Goal: Information Seeking & Learning: Get advice/opinions

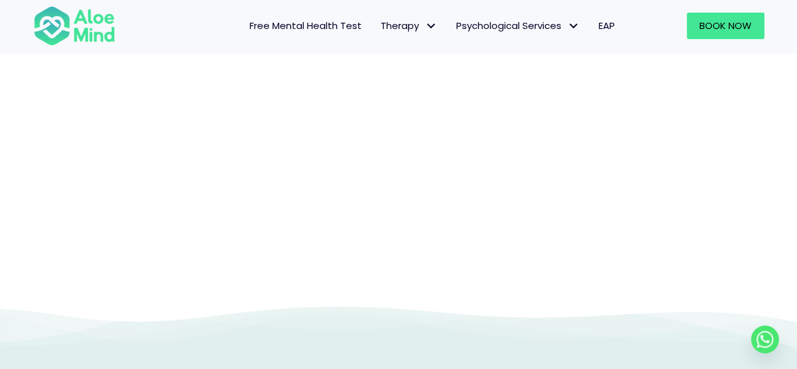
scroll to position [267, 0]
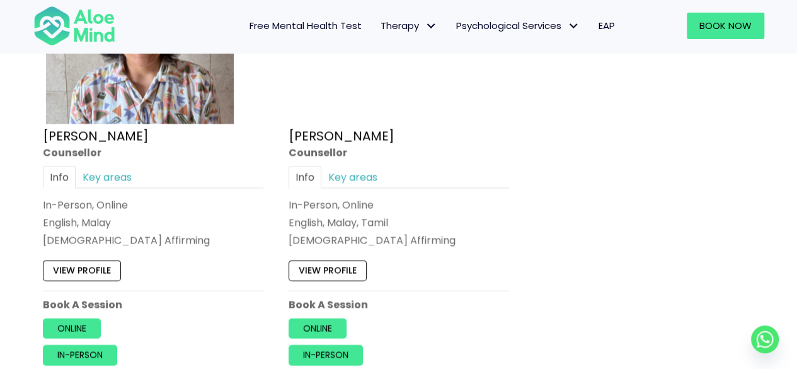
scroll to position [1281, 0]
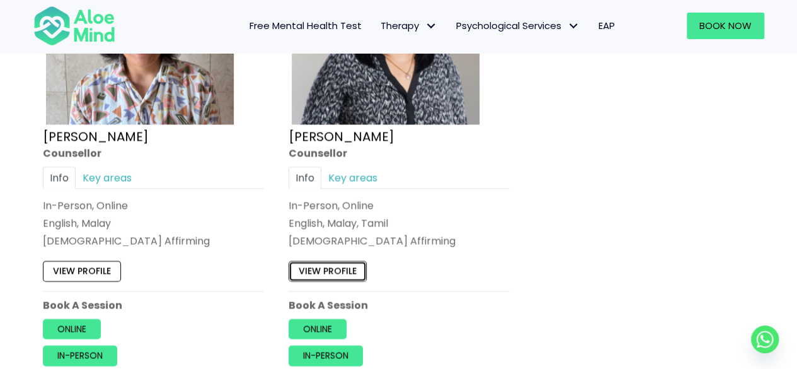
click at [309, 265] on link "View profile" at bounding box center [328, 271] width 78 height 20
click at [77, 264] on link "View profile" at bounding box center [82, 271] width 78 height 20
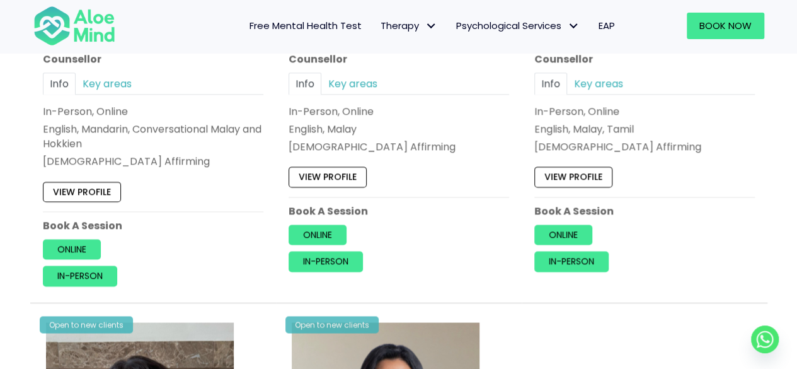
scroll to position [896, 0]
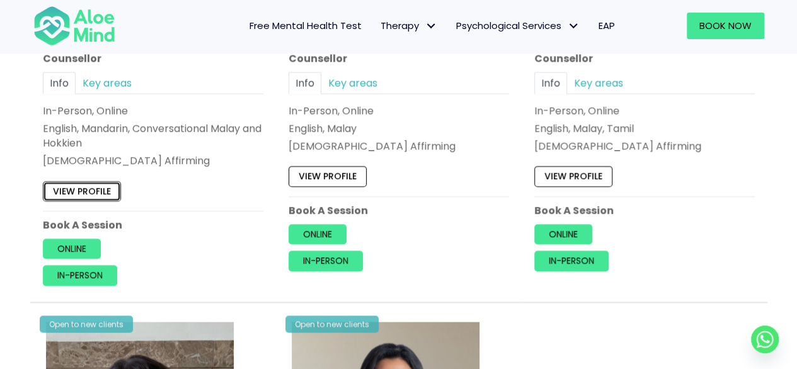
click at [103, 188] on link "View profile" at bounding box center [82, 191] width 78 height 20
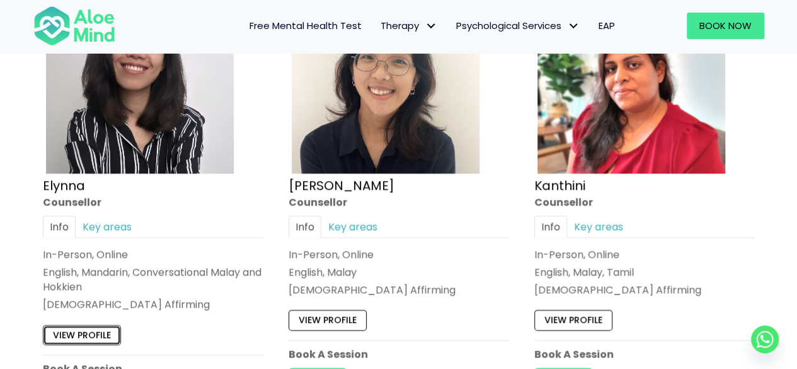
scroll to position [849, 0]
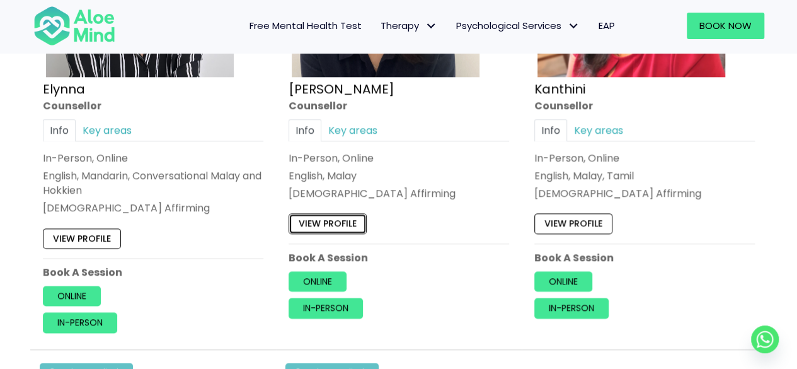
click at [358, 230] on link "View profile" at bounding box center [328, 224] width 78 height 20
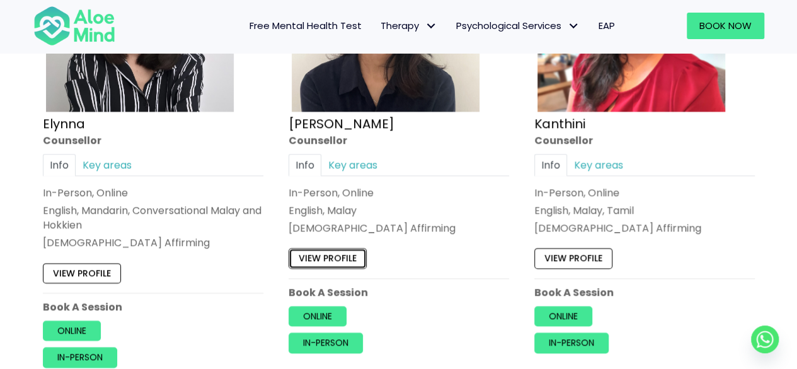
scroll to position [815, 0]
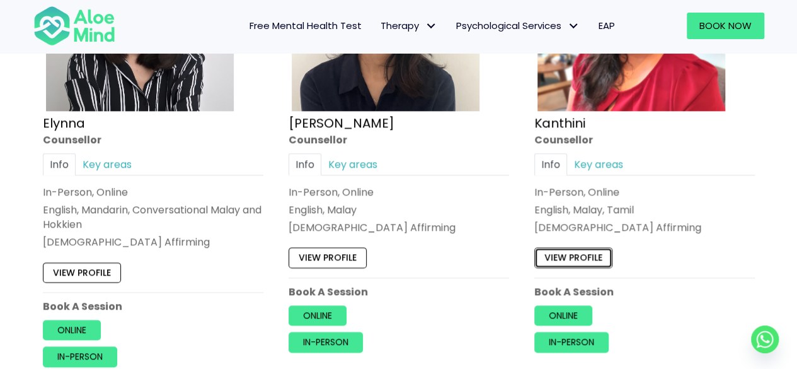
click at [583, 264] on link "View profile" at bounding box center [573, 258] width 78 height 20
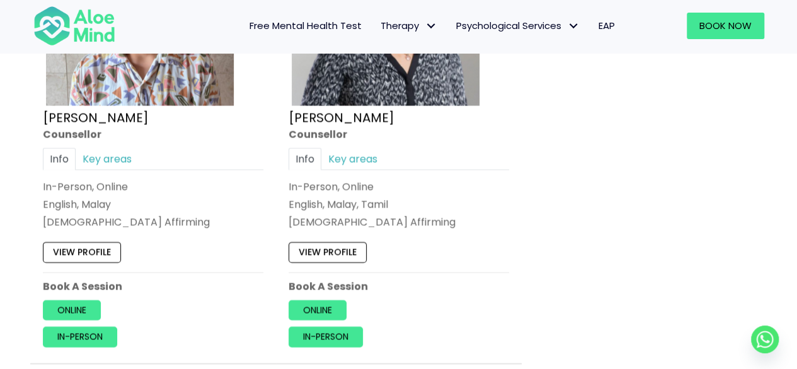
scroll to position [1299, 0]
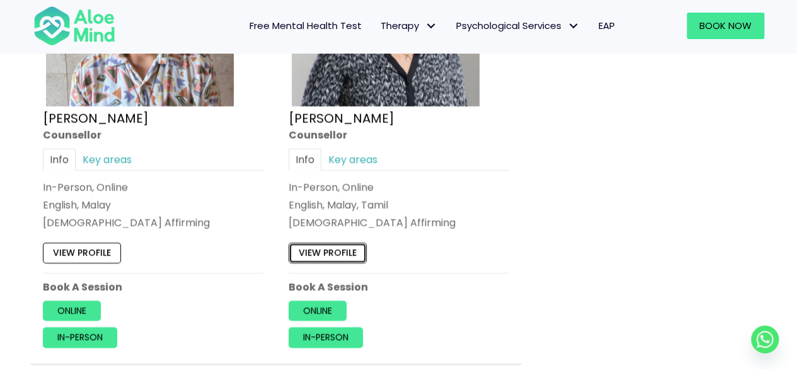
click at [330, 243] on link "View profile" at bounding box center [328, 253] width 78 height 20
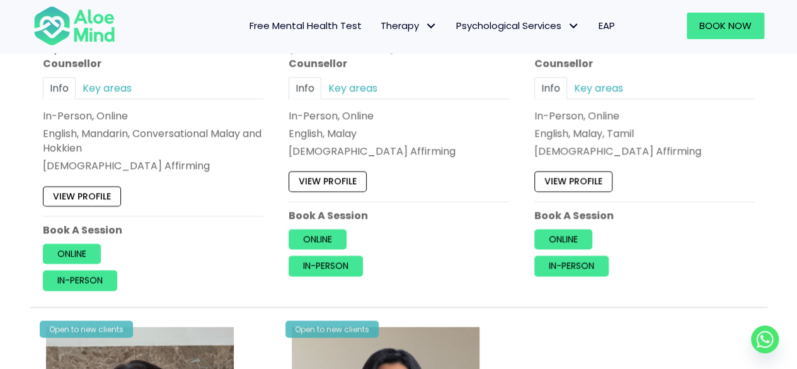
scroll to position [885, 0]
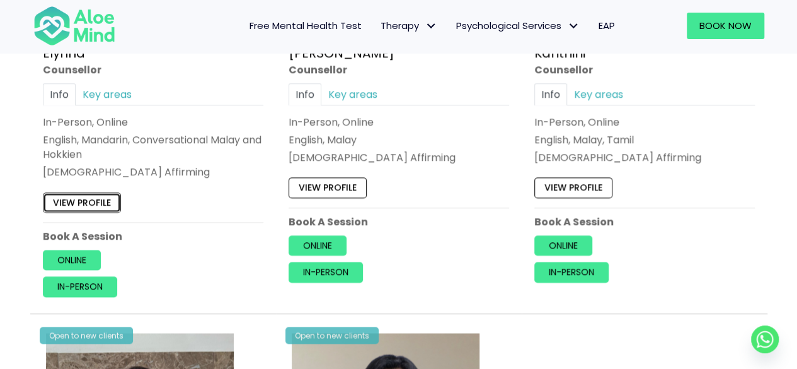
click at [96, 196] on link "View profile" at bounding box center [82, 202] width 78 height 20
click at [340, 186] on link "View profile" at bounding box center [328, 188] width 78 height 20
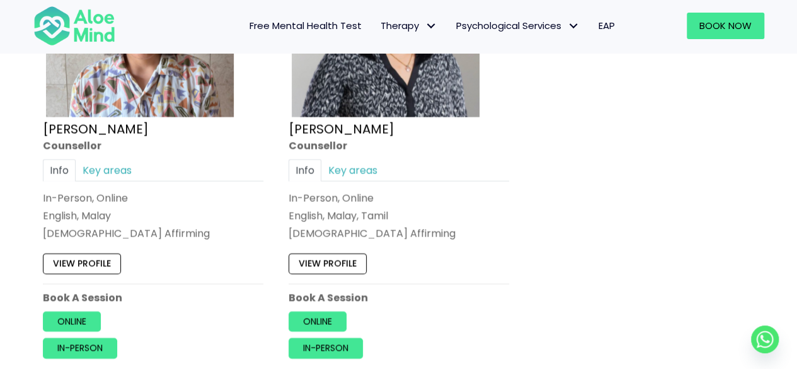
scroll to position [1289, 0]
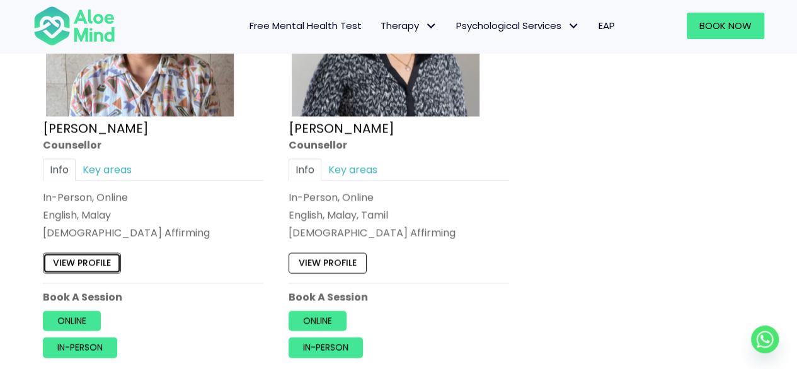
click at [64, 265] on link "View profile" at bounding box center [82, 263] width 78 height 20
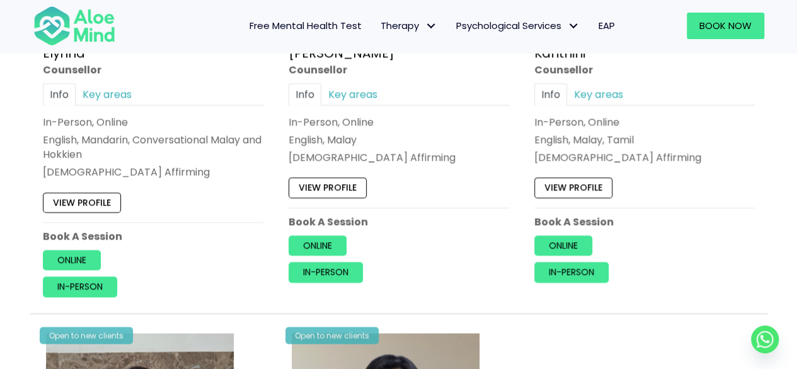
scroll to position [887, 0]
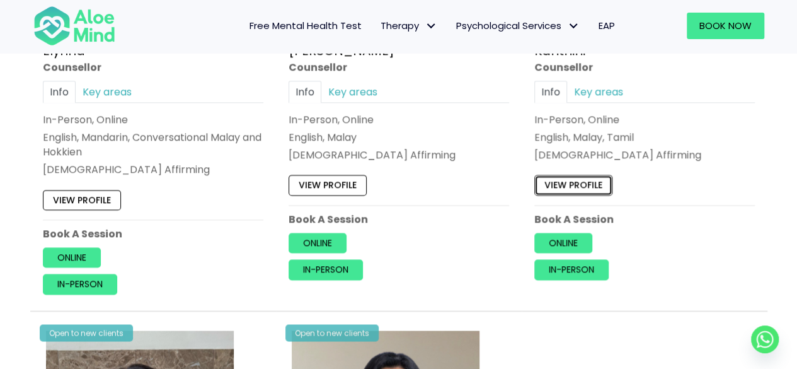
click at [596, 178] on link "View profile" at bounding box center [573, 185] width 78 height 20
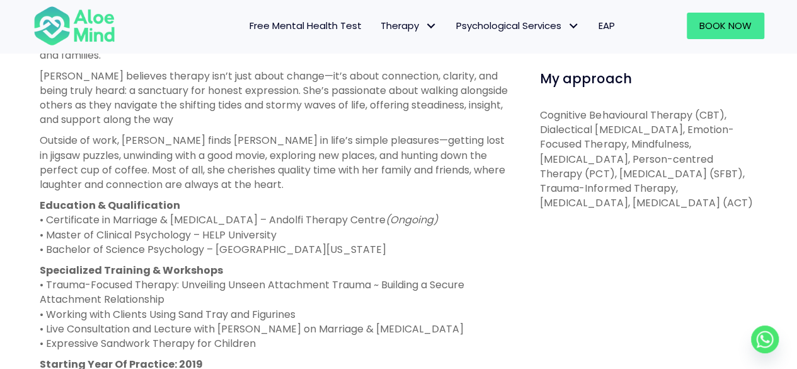
scroll to position [635, 0]
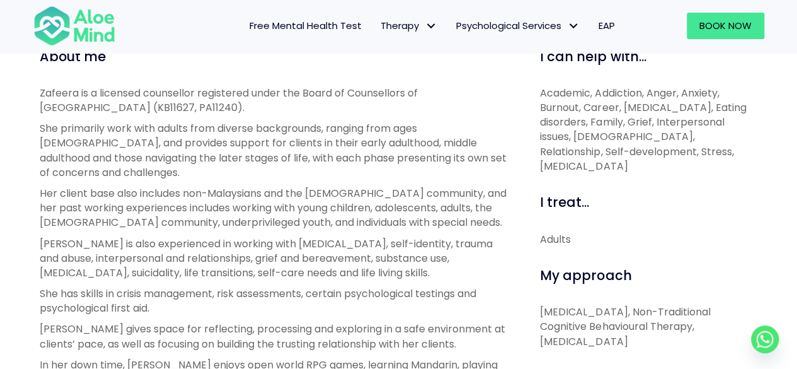
scroll to position [590, 0]
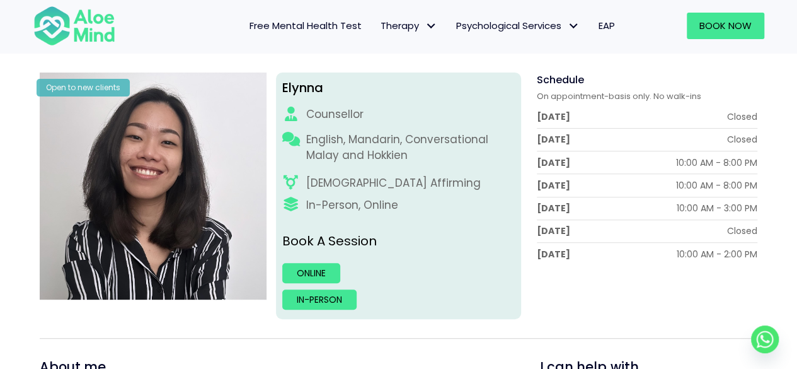
scroll to position [87, 0]
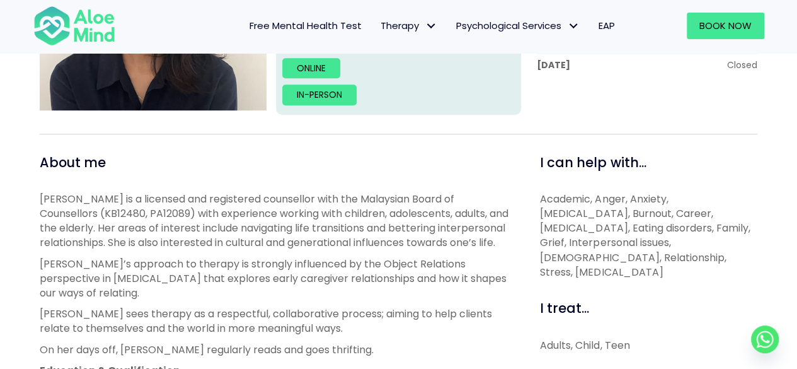
scroll to position [368, 0]
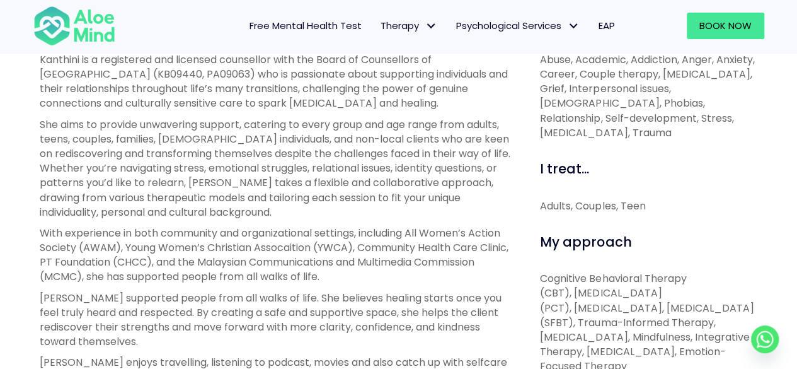
scroll to position [463, 0]
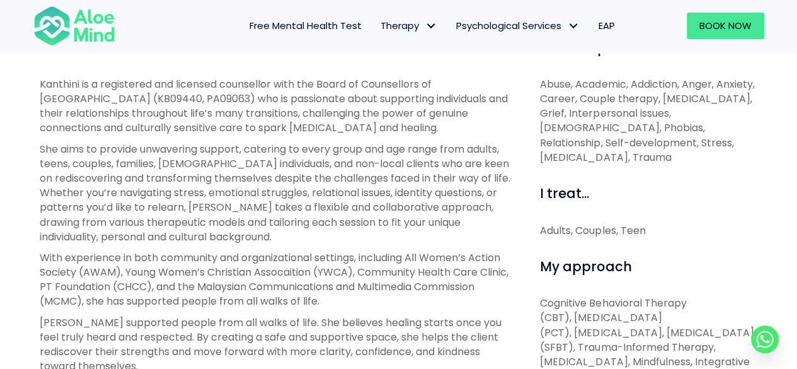
click at [583, 264] on span "My approach" at bounding box center [585, 266] width 91 height 18
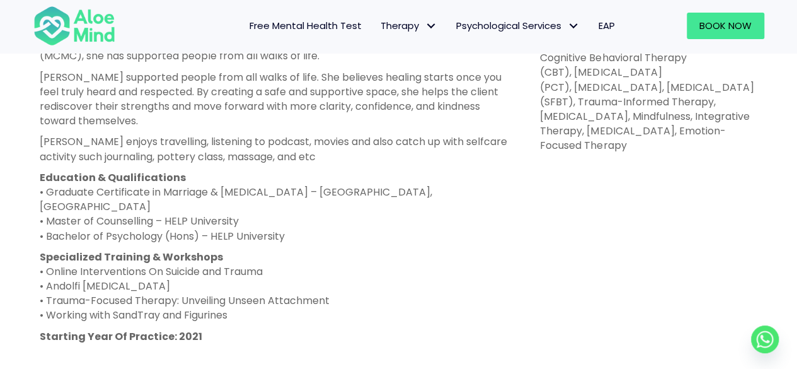
scroll to position [706, 0]
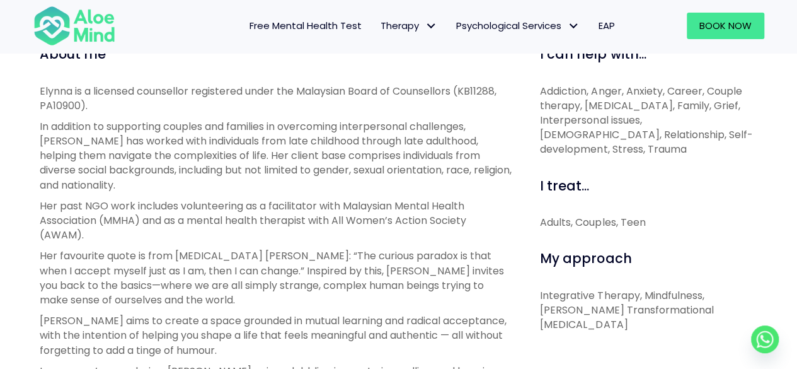
scroll to position [503, 0]
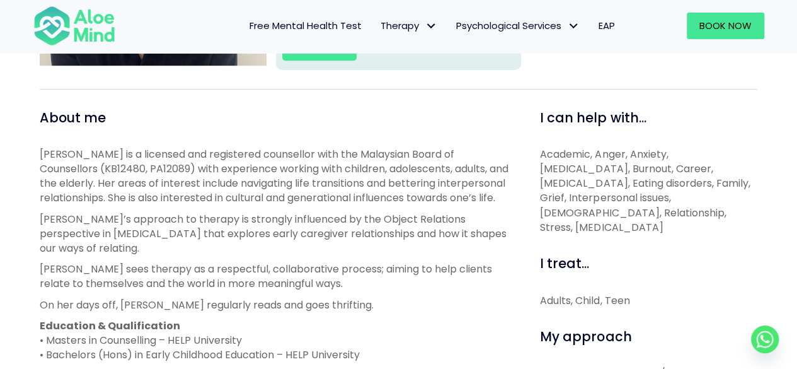
scroll to position [400, 0]
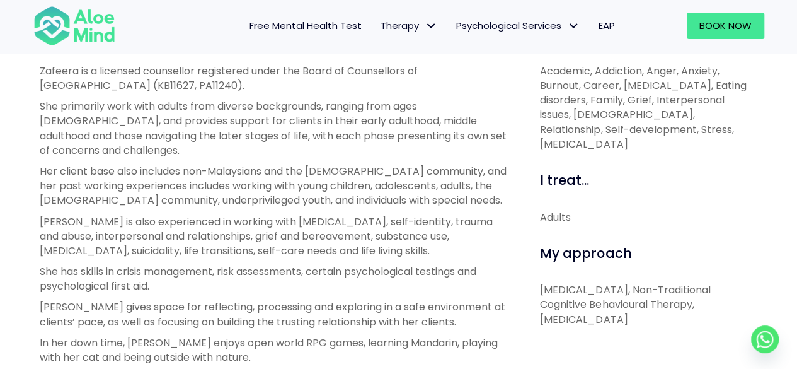
scroll to position [475, 0]
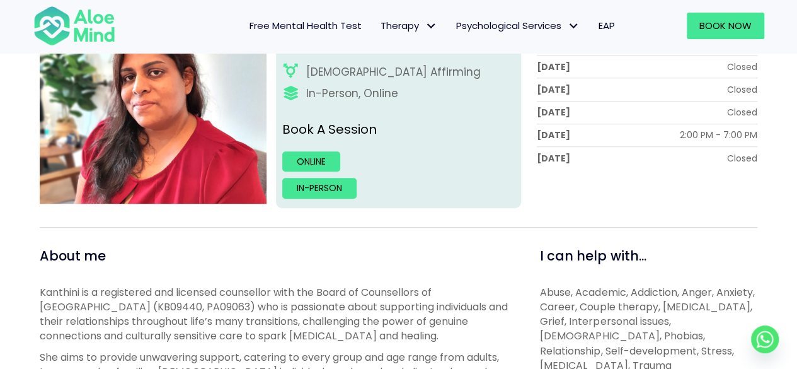
scroll to position [189, 0]
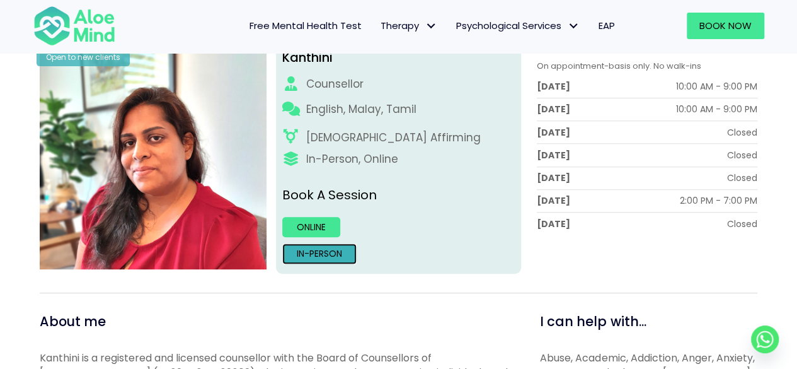
click at [342, 250] on link "In-person" at bounding box center [319, 253] width 74 height 20
